Goal: Task Accomplishment & Management: Complete application form

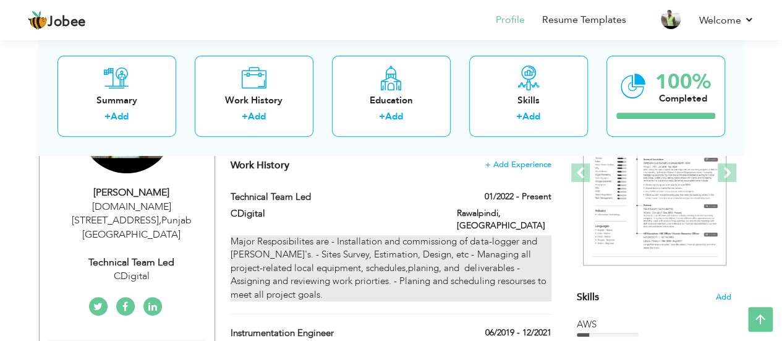
click at [428, 241] on div "Major Resposibilites are - Installation and commissiong of data-logger and [PER…" at bounding box center [391, 268] width 320 height 66
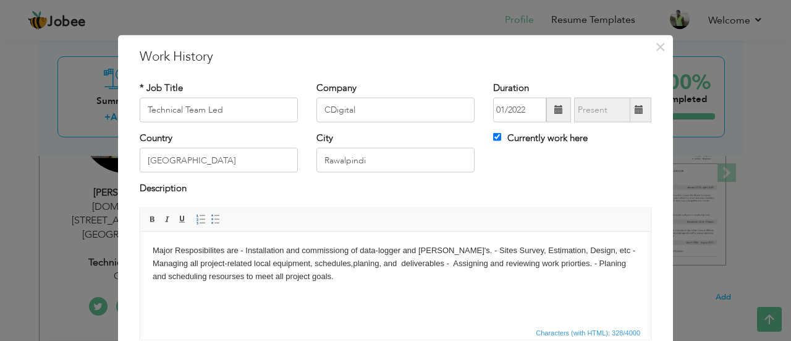
click at [380, 289] on html "Major Resposibilites are - Installation and commissiong of data-logger and [PER…" at bounding box center [395, 262] width 510 height 63
click at [349, 251] on body "Major Resposibilites are - Installation and commissiong of data-logger and [PER…" at bounding box center [396, 262] width 486 height 38
click at [216, 248] on body "Major Resposibilites are - Installation and commissiong of data-logger and [PER…" at bounding box center [396, 262] width 486 height 38
click at [259, 268] on body "Major Resposibilities are - Installation and commissiong of data-logger and [PE…" at bounding box center [396, 262] width 486 height 38
click at [345, 250] on body "Major Resposibilities are - Installation and commissiong of data-logger and [PE…" at bounding box center [396, 262] width 486 height 38
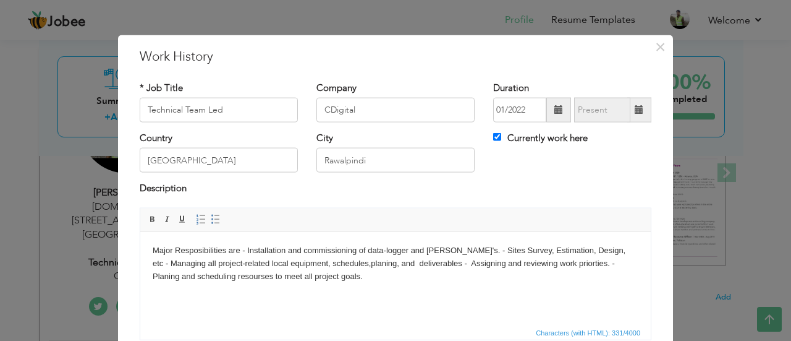
click at [376, 282] on html "Major Resposibilities are - Installation and commissioning of data-logger and […" at bounding box center [395, 262] width 510 height 63
click at [508, 180] on div "Country [GEOGRAPHIC_DATA] City [GEOGRAPHIC_DATA] Currently work here" at bounding box center [395, 157] width 530 height 50
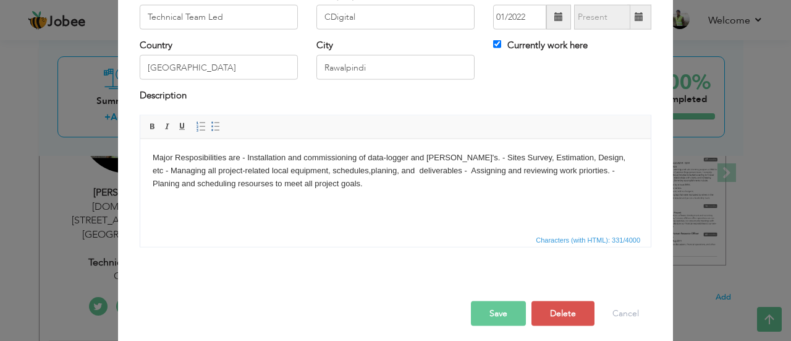
scroll to position [98, 0]
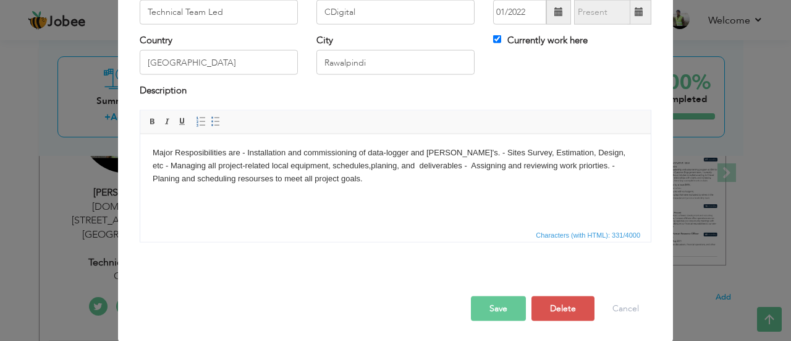
click at [489, 303] on button "Save" at bounding box center [498, 307] width 55 height 25
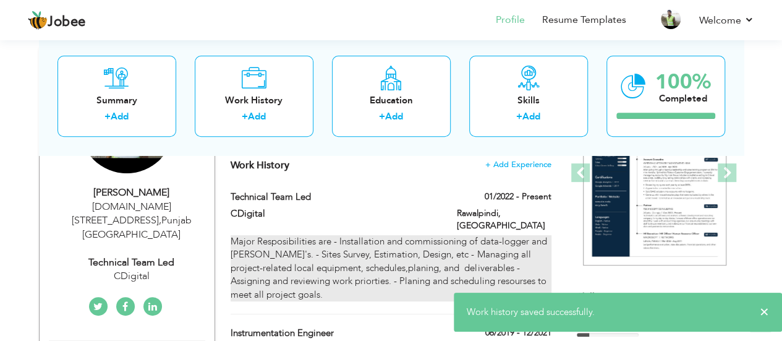
click at [362, 249] on div "Major Resposibilities are - Installation and commissioning of data-logger and […" at bounding box center [391, 268] width 320 height 66
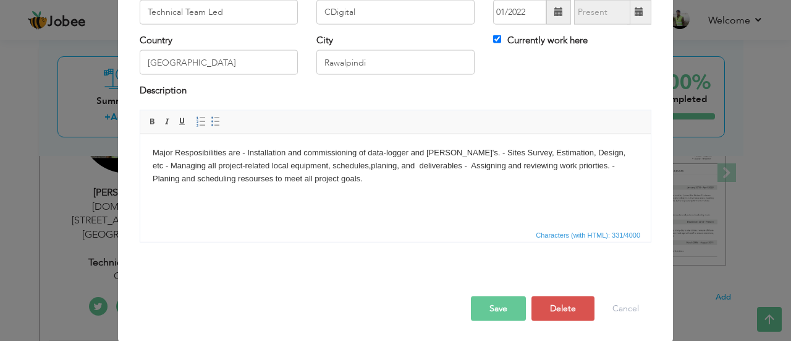
click at [582, 167] on body "Major Resposibilities are - Installation and commissioning of data-logger and […" at bounding box center [396, 165] width 486 height 38
click at [561, 188] on html "Major Resposibilities are - Installation and commissioning of data-logger and […" at bounding box center [395, 164] width 510 height 63
click at [580, 167] on body "Major Resposibilities are - Installation and commissioning of data-logger and […" at bounding box center [396, 165] width 486 height 38
click at [553, 168] on body "Major Resposibilities are - Installation and commissioning of data-logger and […" at bounding box center [396, 165] width 486 height 38
click at [528, 167] on body "Major Resposibilities are - Installation and commissioning of data-logger and […" at bounding box center [396, 165] width 486 height 38
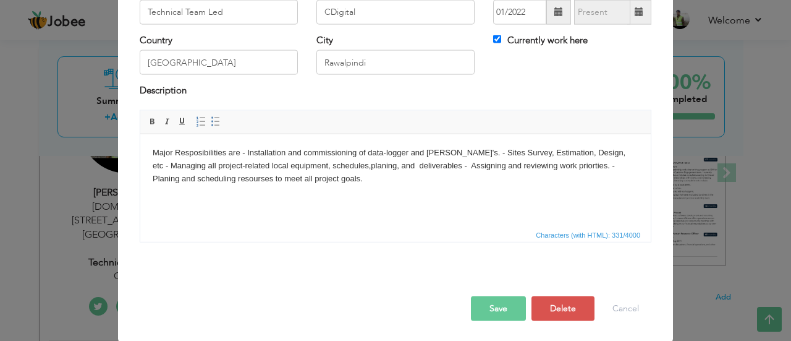
click at [493, 170] on body "Major Resposibilities are - Installation and commissioning of data-logger and […" at bounding box center [396, 165] width 486 height 38
click at [472, 166] on body "Major Resposibilities are - Installation and commissioning of data-logger and […" at bounding box center [396, 165] width 486 height 38
click at [418, 161] on body "Major Resposibilities are - Installation and commissioning of data-logger and […" at bounding box center [396, 165] width 486 height 38
click at [473, 163] on body "Major Resposibilities are - Installation and commissioning of data-logger and […" at bounding box center [396, 165] width 486 height 38
click at [494, 165] on body "Major Resposibilities are - Installation and commissioning of data-logger and […" at bounding box center [396, 165] width 486 height 38
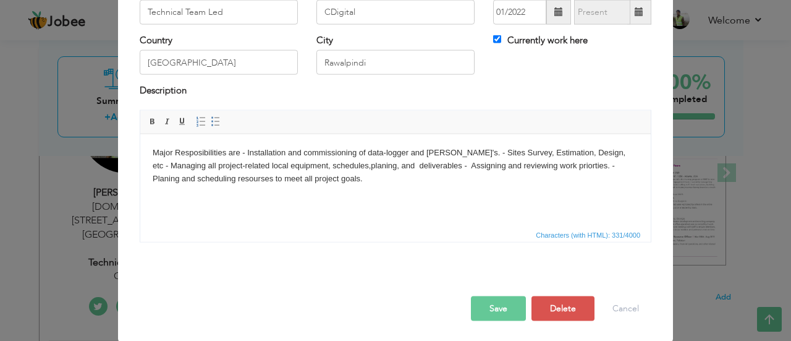
click at [523, 162] on body "Major Resposibilities are - Installation and commissioning of data-logger and […" at bounding box center [396, 165] width 486 height 38
click at [546, 164] on body "Major Resposibilities are - Installation and commissioning of data-logger and […" at bounding box center [396, 165] width 486 height 38
click at [567, 167] on body "Major Resposibilities are - Installation and commissioning of data-logger and […" at bounding box center [396, 165] width 486 height 38
click at [612, 159] on body "Major Resposibilities are - Installation and commissioning of data-logger and […" at bounding box center [396, 165] width 486 height 38
click at [494, 300] on button "Save" at bounding box center [498, 307] width 55 height 25
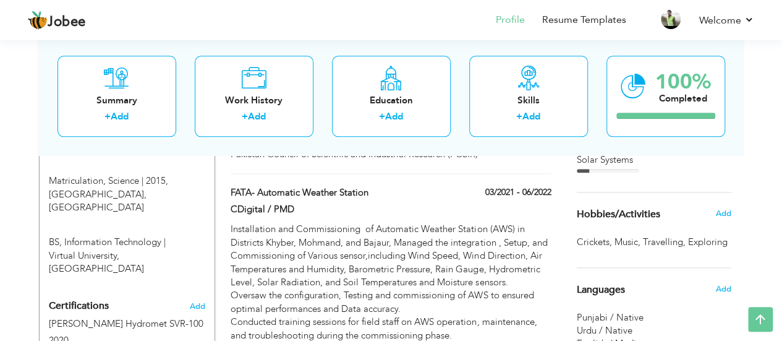
scroll to position [625, 0]
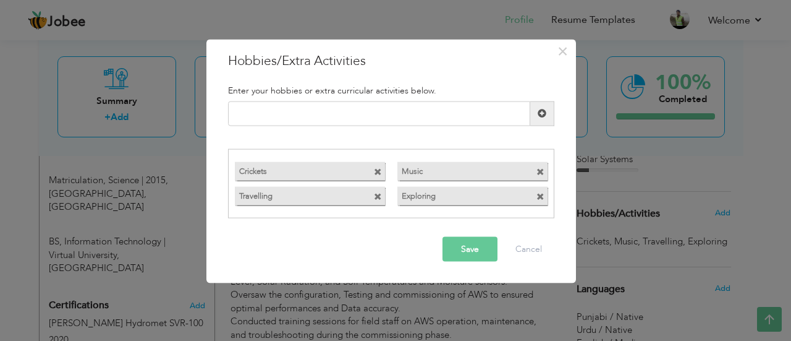
click at [759, 146] on div "× Hobbies/Extra Activities Enter your hobbies or extra curricular activities be…" at bounding box center [395, 170] width 791 height 341
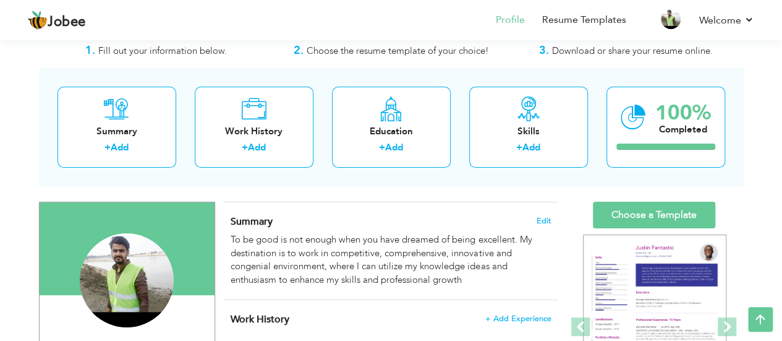
scroll to position [0, 0]
